Goal: Find specific page/section: Find specific page/section

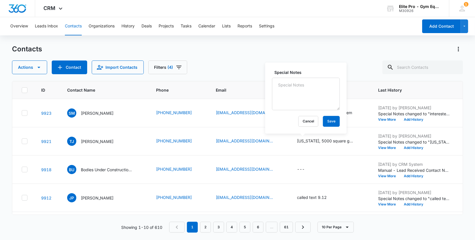
scroll to position [141, 0]
click at [248, 50] on div "Contacts" at bounding box center [237, 49] width 451 height 9
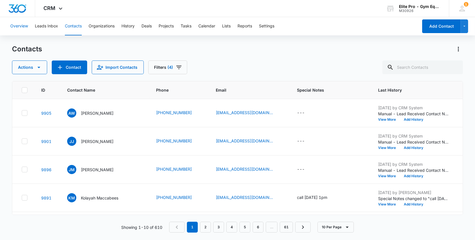
click at [24, 24] on button "Overview" at bounding box center [19, 26] width 18 height 18
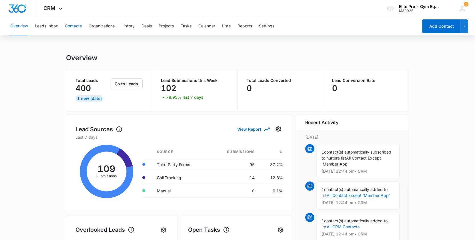
click at [66, 25] on button "Contacts" at bounding box center [73, 26] width 17 height 18
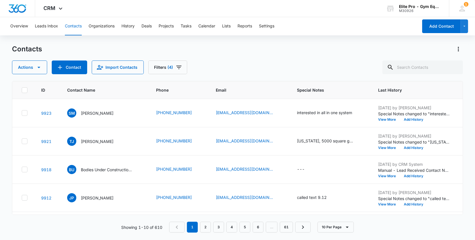
scroll to position [113, 0]
click at [419, 70] on input "text" at bounding box center [422, 68] width 81 height 14
type input "mario"
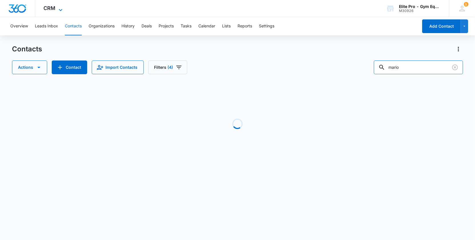
scroll to position [0, 0]
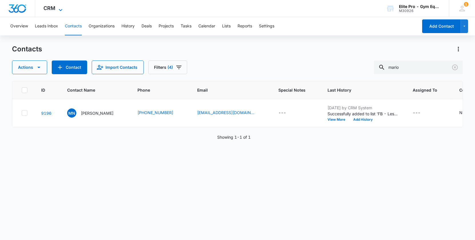
click at [57, 10] on icon at bounding box center [60, 10] width 7 height 7
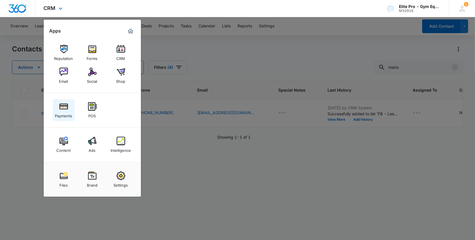
click at [64, 111] on img at bounding box center [63, 106] width 9 height 9
